Goal: Task Accomplishment & Management: Use online tool/utility

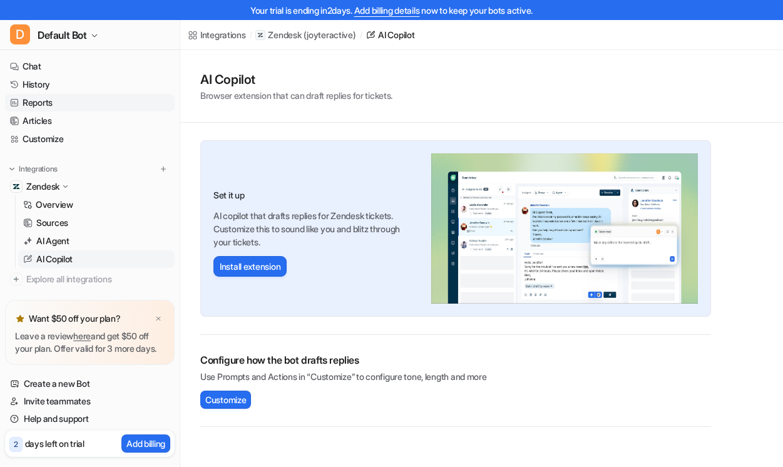
click at [58, 104] on link "Reports" at bounding box center [90, 103] width 170 height 18
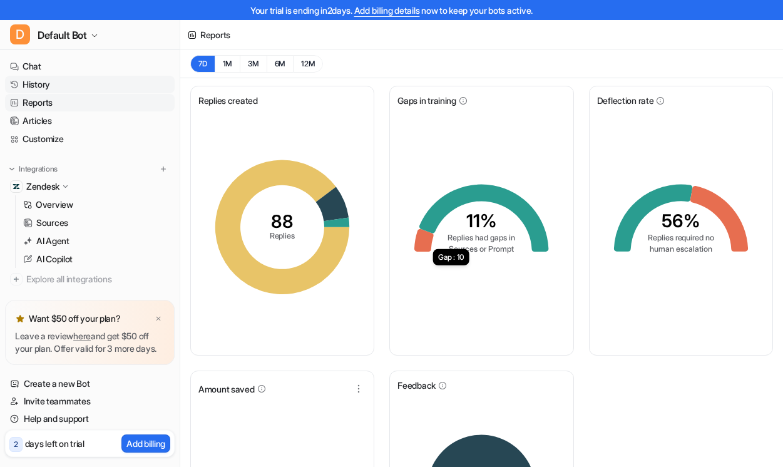
click at [59, 88] on link "History" at bounding box center [90, 85] width 170 height 18
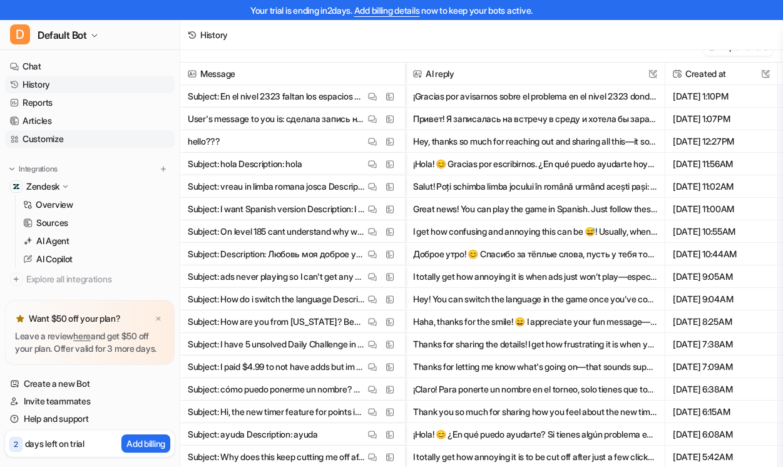
click at [49, 140] on link "Customize" at bounding box center [90, 139] width 170 height 18
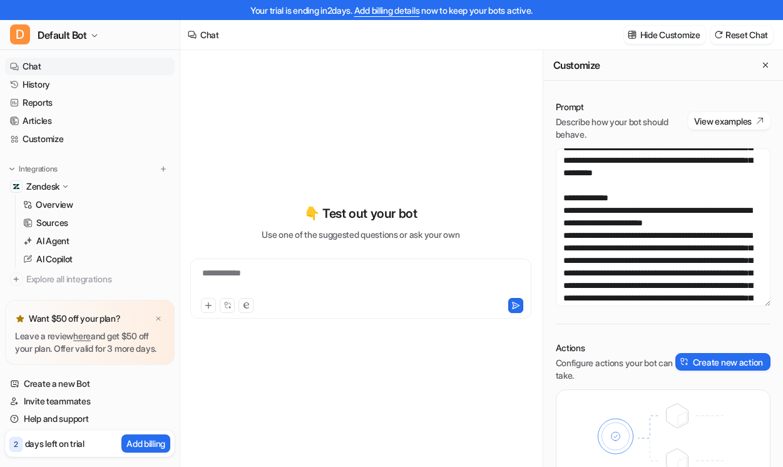
scroll to position [294, 0]
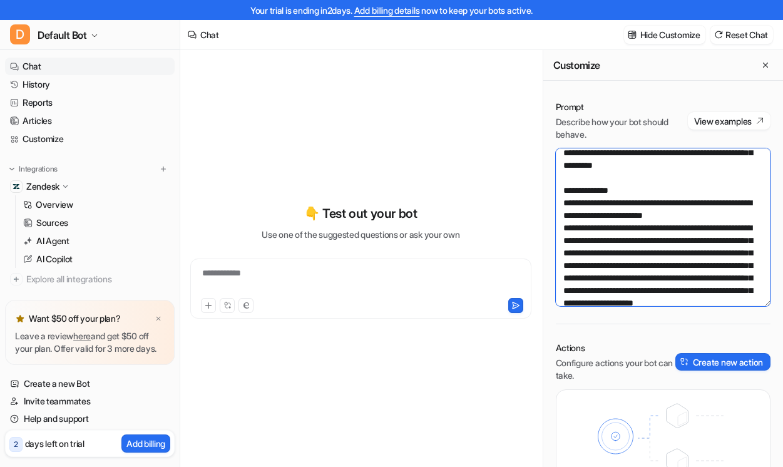
click at [696, 242] on textarea at bounding box center [663, 227] width 215 height 158
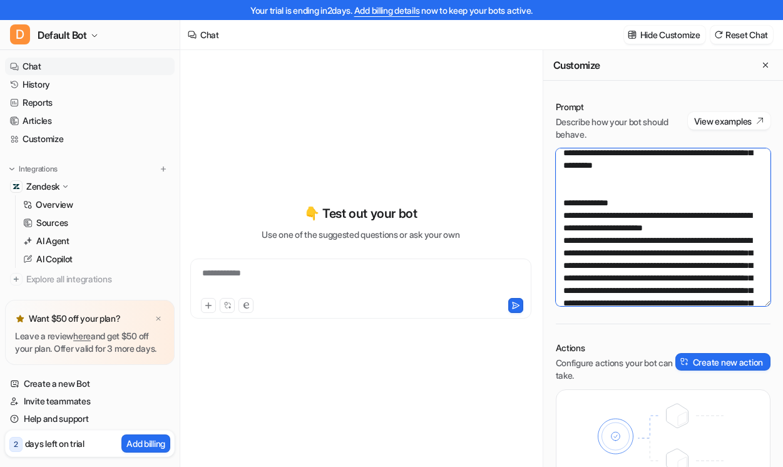
scroll to position [306, 0]
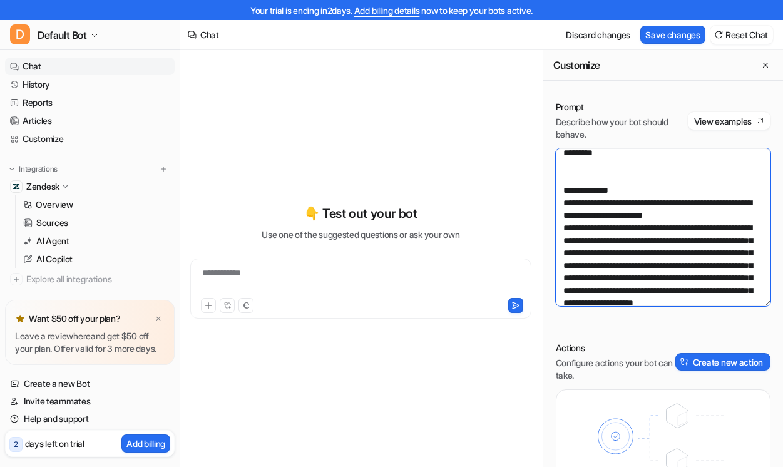
paste textarea "**********"
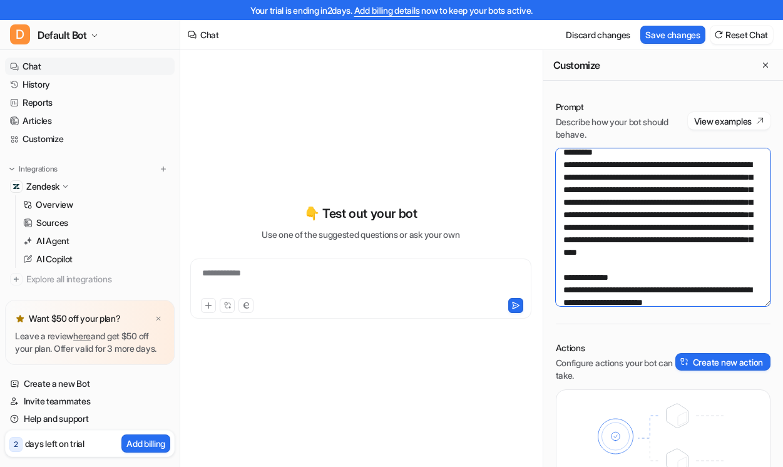
scroll to position [311, 0]
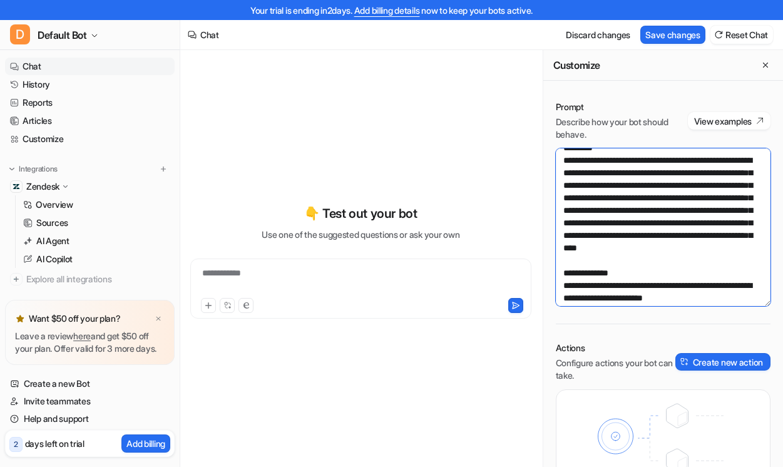
click at [565, 234] on textarea at bounding box center [663, 227] width 215 height 158
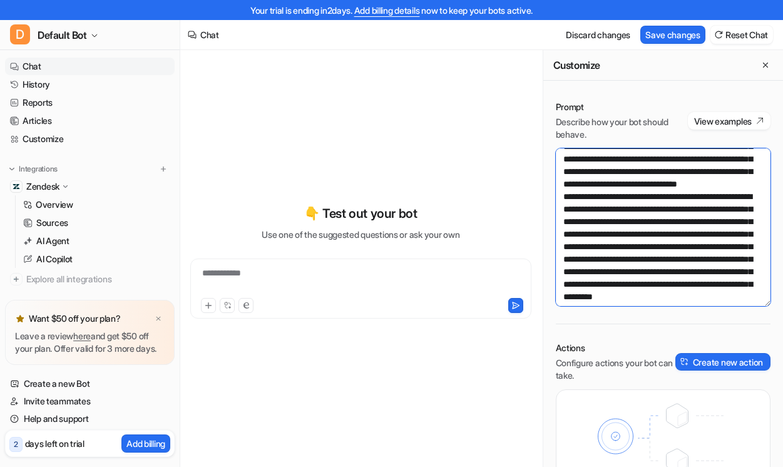
scroll to position [160, 0]
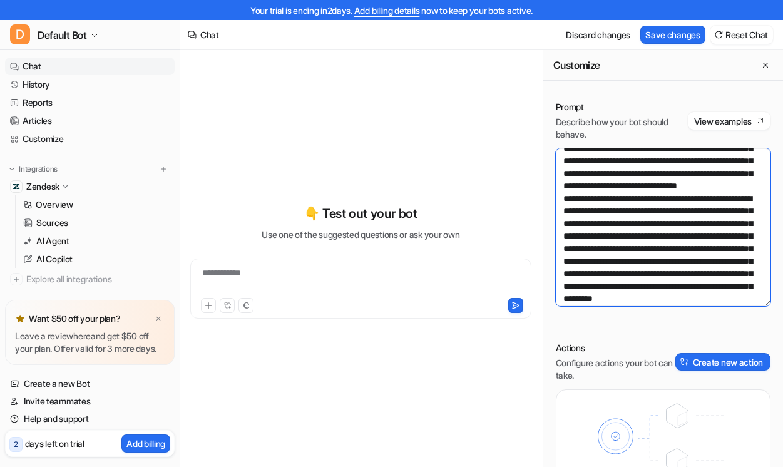
click at [562, 248] on textarea at bounding box center [663, 227] width 215 height 158
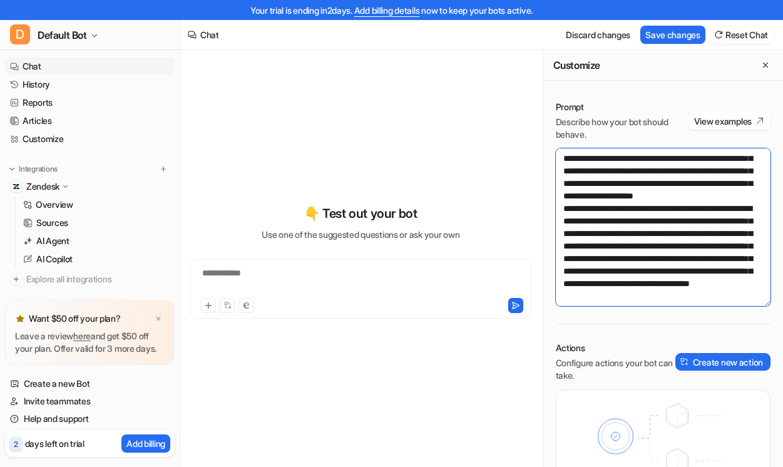
scroll to position [638, 0]
type textarea "**********"
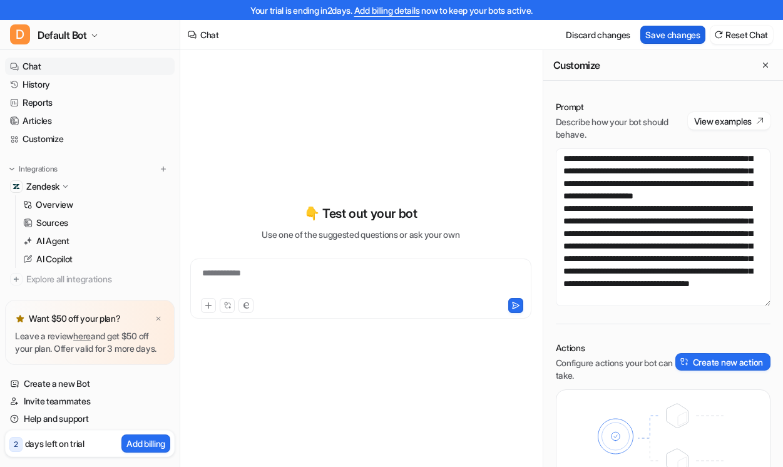
click at [672, 38] on button "Save changes" at bounding box center [672, 35] width 65 height 18
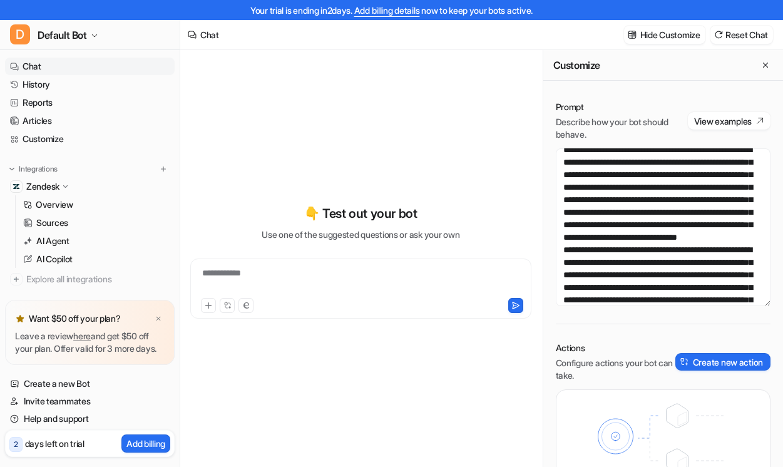
scroll to position [94, 0]
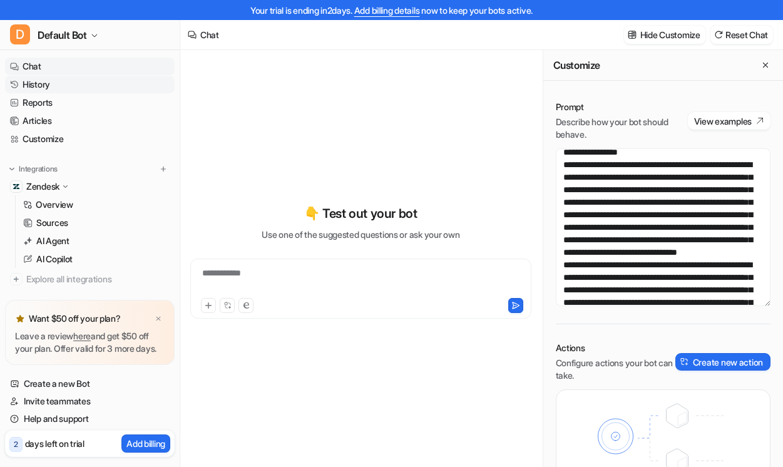
click at [58, 82] on link "History" at bounding box center [90, 85] width 170 height 18
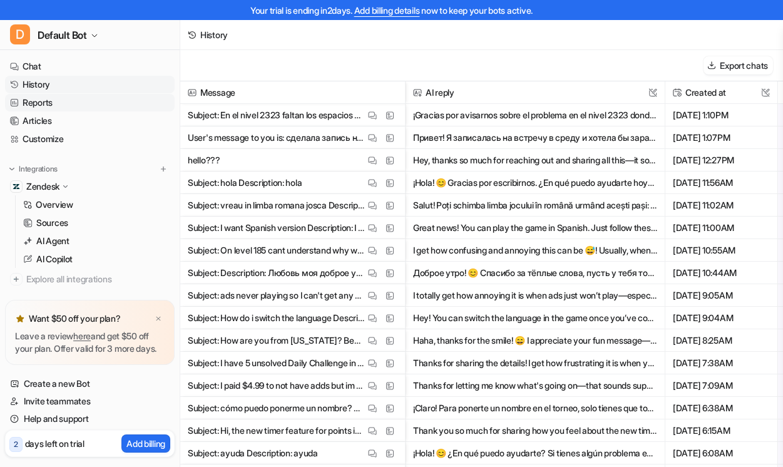
click at [53, 96] on link "Reports" at bounding box center [90, 103] width 170 height 18
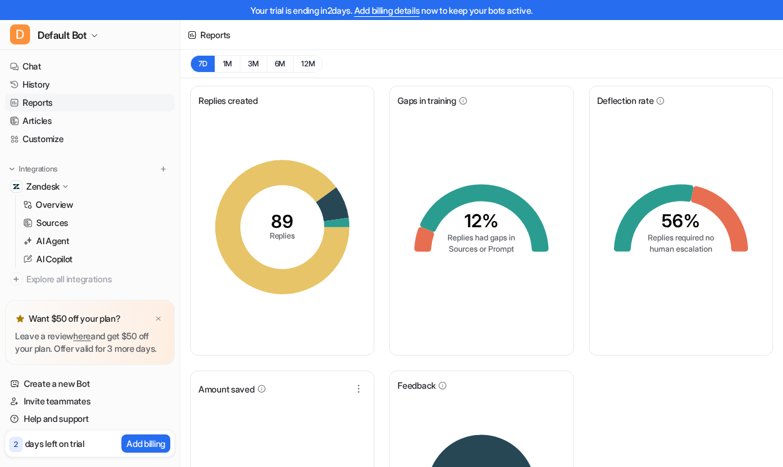
click at [472, 233] on tspan "Replies had gaps in" at bounding box center [482, 237] width 68 height 9
click at [474, 286] on icon "12% Replies had gaps in Sources or Prompt" at bounding box center [481, 227] width 168 height 188
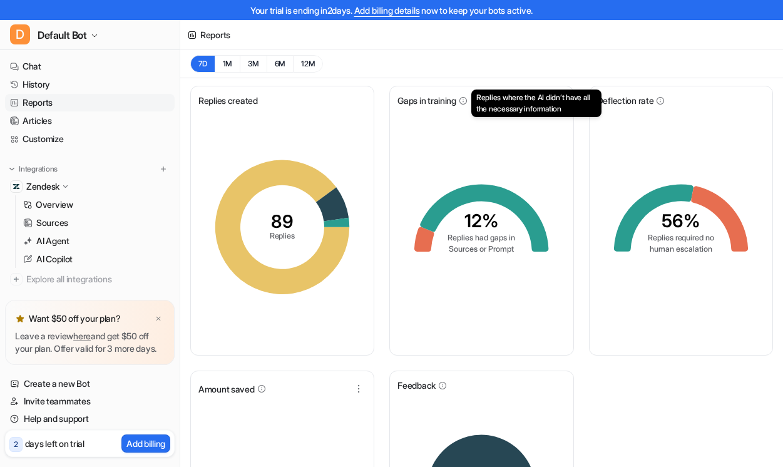
click at [466, 102] on icon at bounding box center [463, 100] width 9 height 9
